Goal: Transaction & Acquisition: Purchase product/service

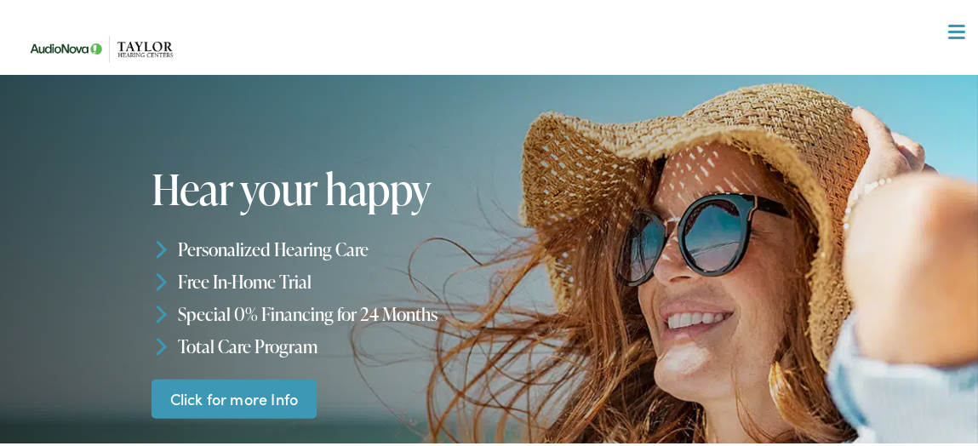
click at [210, 397] on link "Click for more Info" at bounding box center [233, 396] width 165 height 40
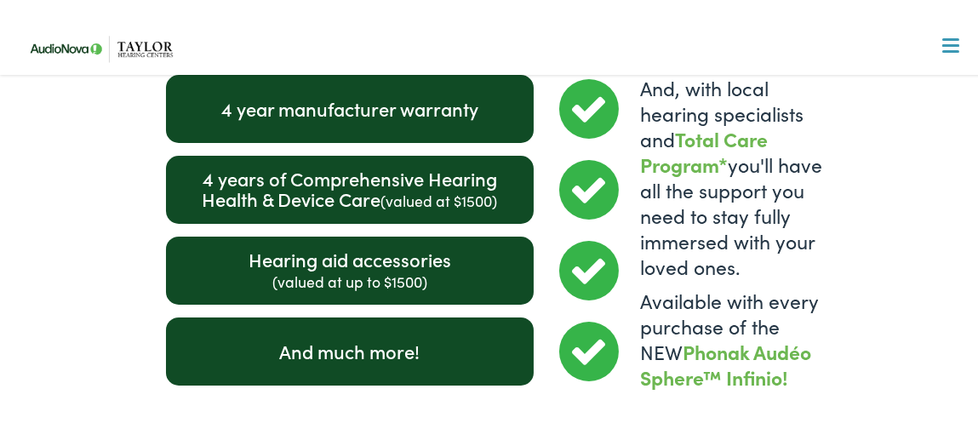
scroll to position [2382, 0]
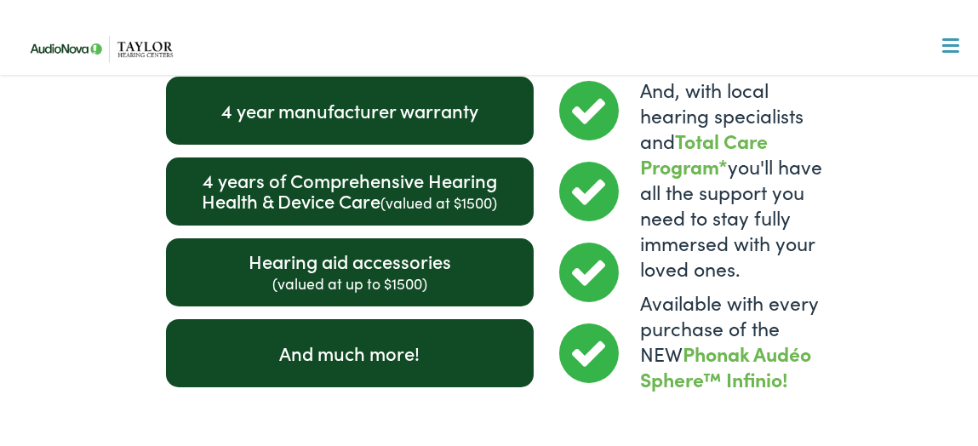
click at [385, 247] on div "Hearing aid accessories (valued at up to $1500)" at bounding box center [350, 270] width 368 height 68
click at [569, 243] on icon at bounding box center [589, 270] width 60 height 60
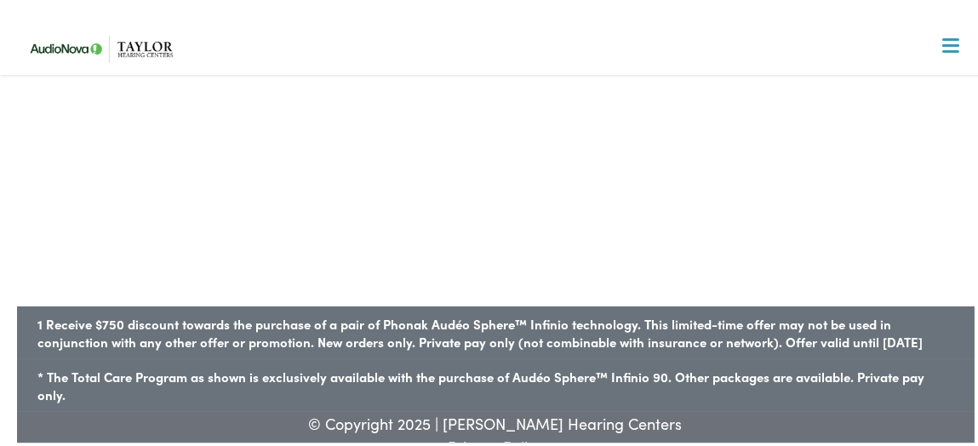
scroll to position [2828, 0]
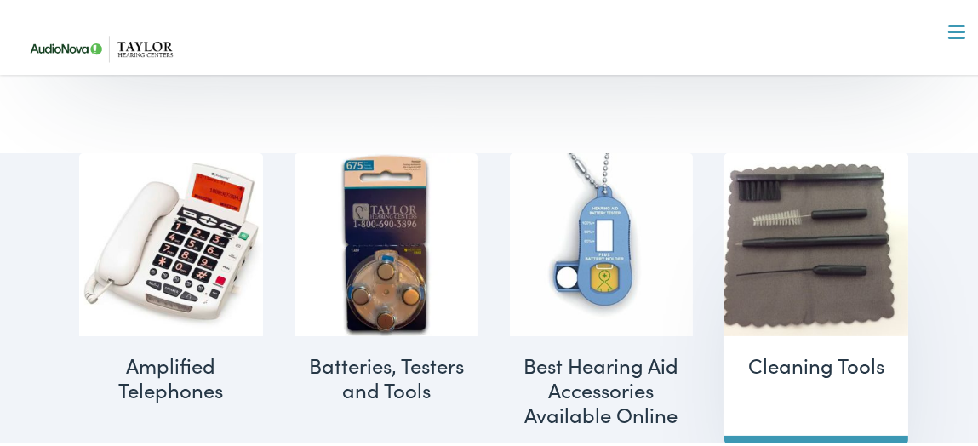
scroll to position [680, 0]
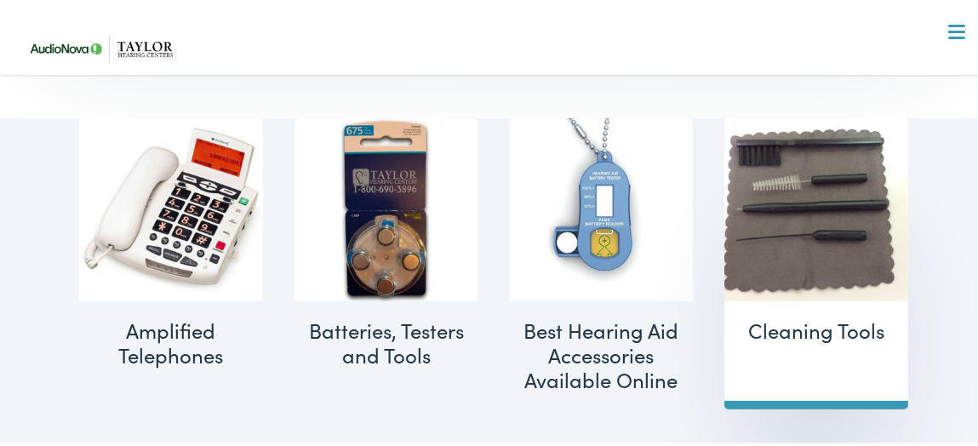
click at [803, 321] on h2 "Cleaning Tools (5)" at bounding box center [816, 328] width 184 height 59
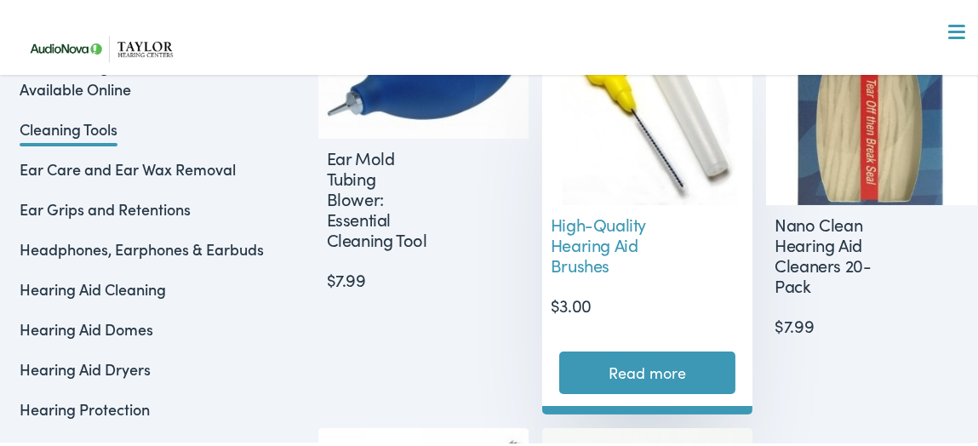
scroll to position [510, 0]
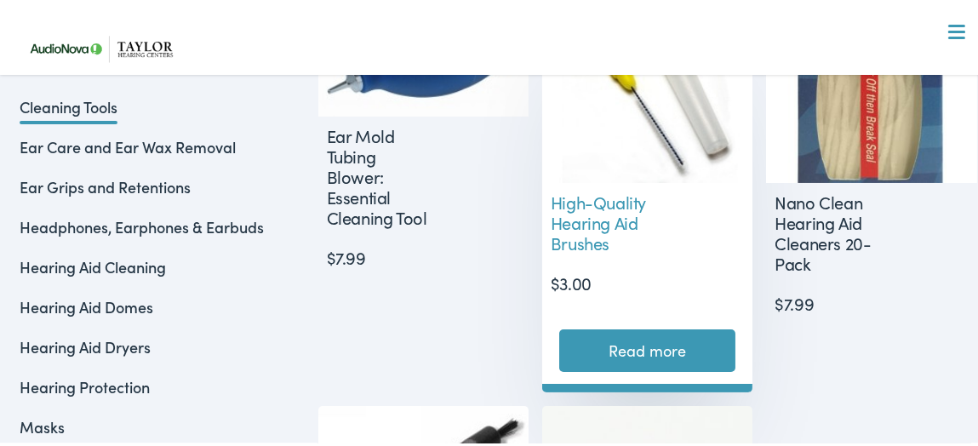
click at [684, 332] on link "Read more" at bounding box center [647, 348] width 176 height 43
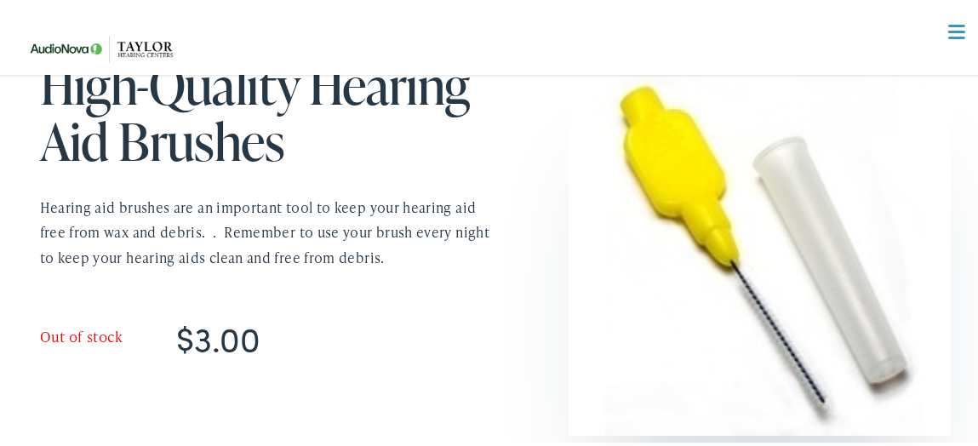
scroll to position [169, 0]
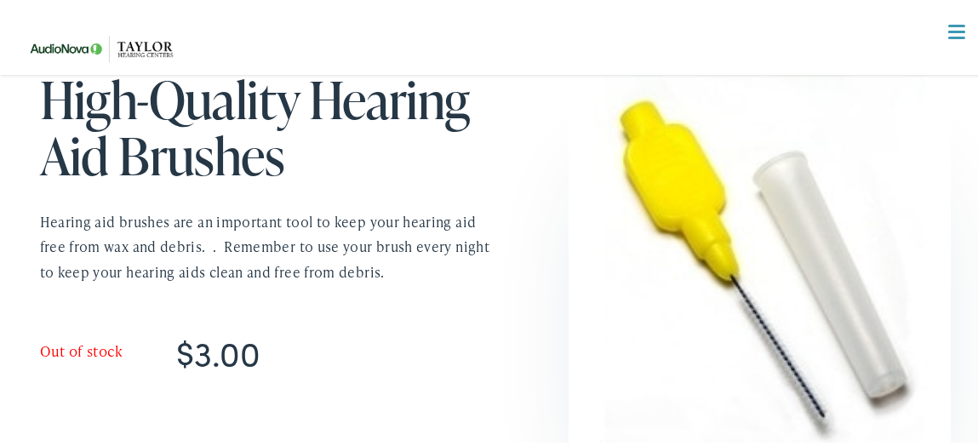
click at [669, 191] on img at bounding box center [759, 256] width 383 height 383
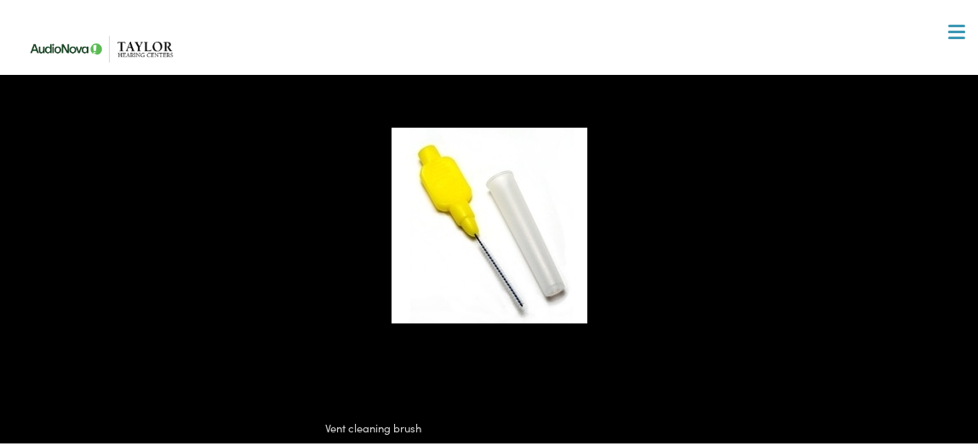
click at [665, 193] on div at bounding box center [652, 242] width 522 height 235
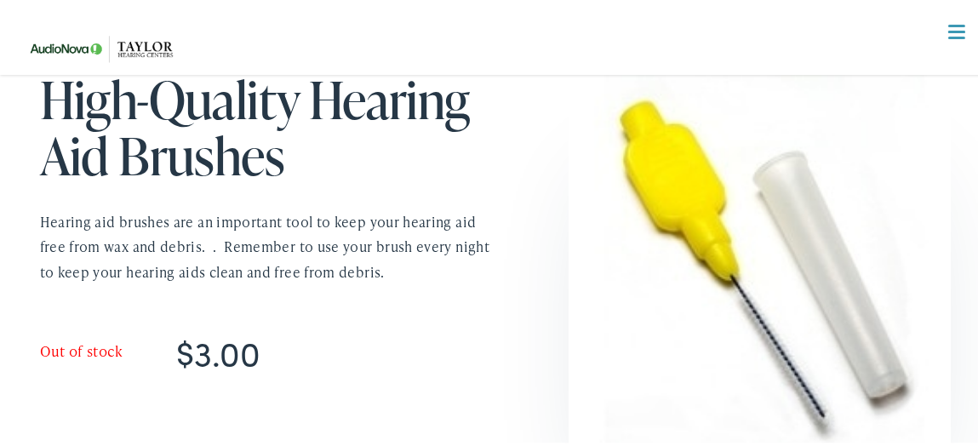
click at [664, 194] on img at bounding box center [759, 256] width 383 height 383
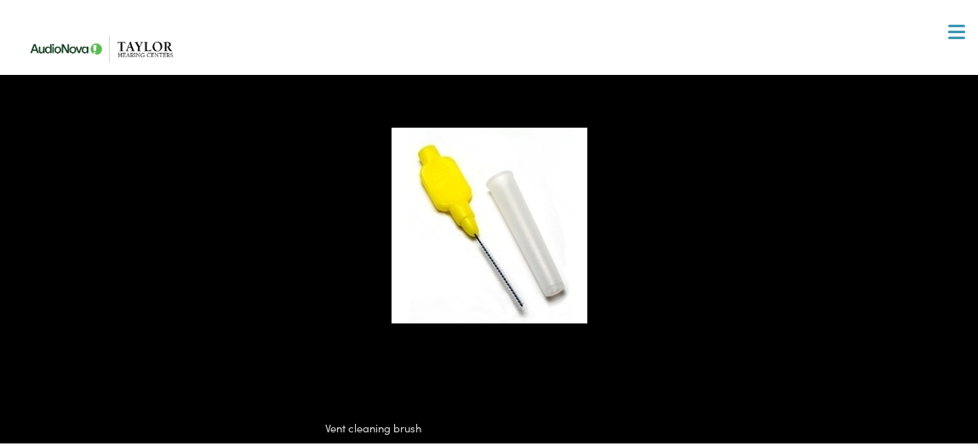
click at [496, 221] on img at bounding box center [489, 223] width 196 height 196
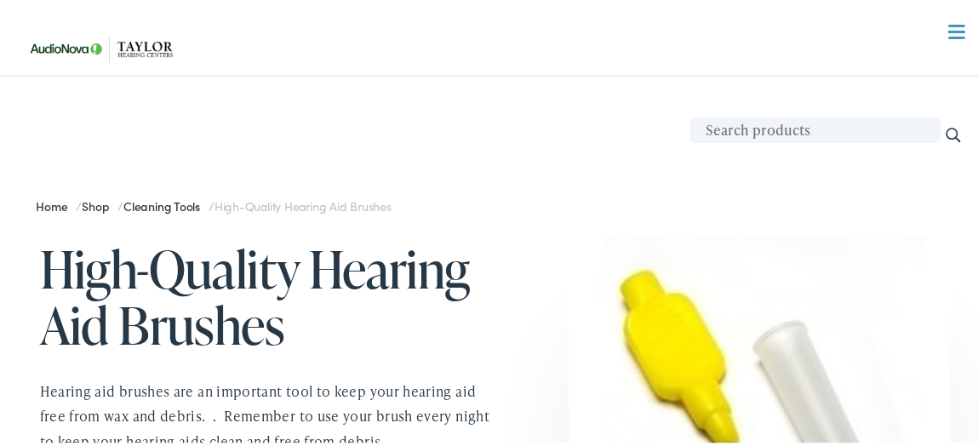
scroll to position [84, 0]
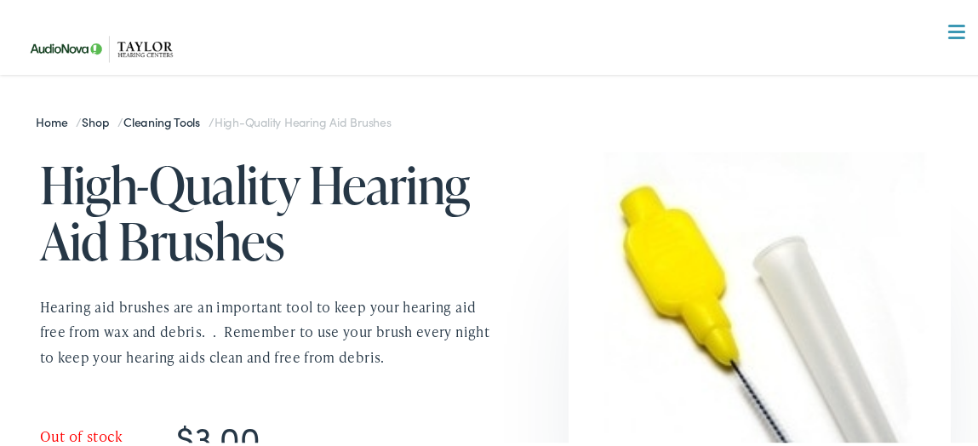
click at [157, 119] on div at bounding box center [495, 340] width 911 height 448
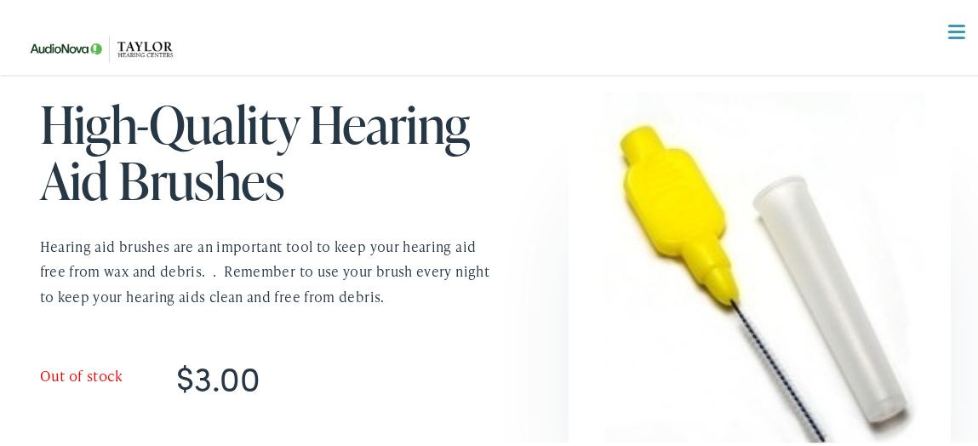
scroll to position [169, 0]
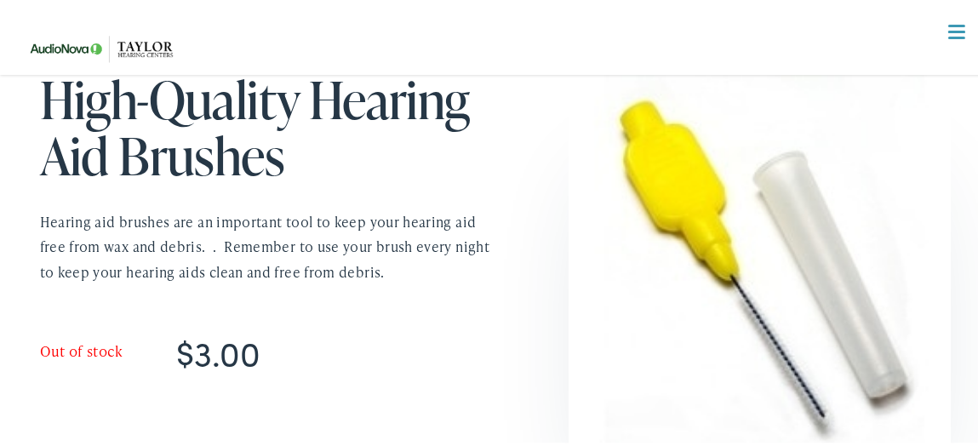
click at [60, 351] on p "Out of stock" at bounding box center [267, 349] width 455 height 23
click at [86, 345] on p "Out of stock" at bounding box center [267, 349] width 455 height 23
